Goal: Task Accomplishment & Management: Manage account settings

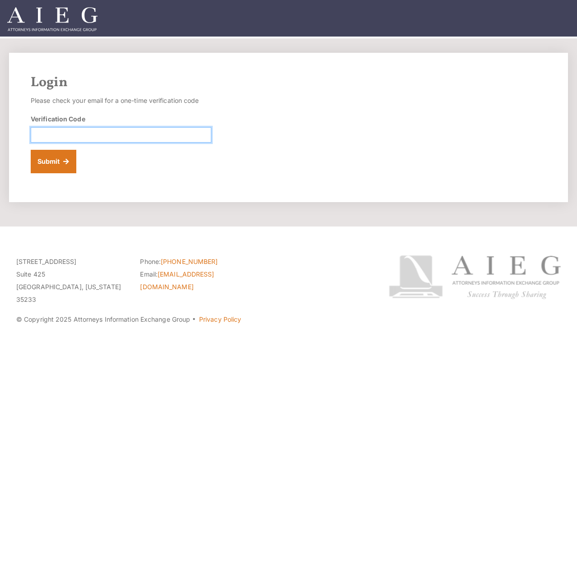
click at [150, 128] on input "Verification Code" at bounding box center [121, 134] width 180 height 15
type input "996302"
click at [162, 129] on input "996302" at bounding box center [121, 134] width 180 height 15
click at [162, 127] on div "Verification Code 996302" at bounding box center [121, 128] width 180 height 28
click at [162, 126] on div "Verification Code 996302" at bounding box center [121, 128] width 180 height 28
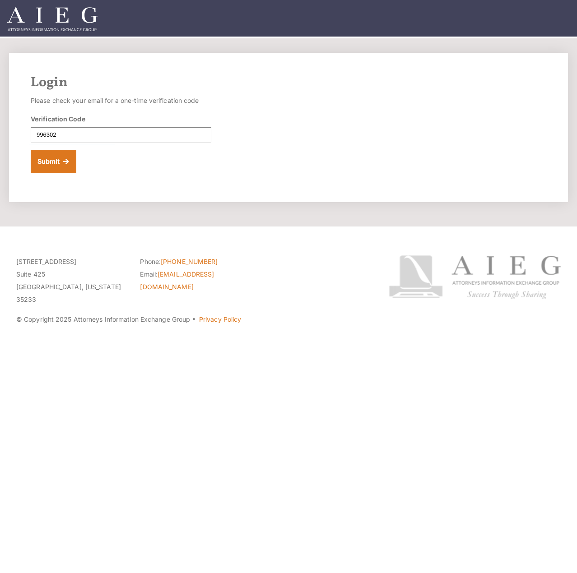
click at [162, 126] on div "Verification Code 996302" at bounding box center [121, 128] width 180 height 28
click at [161, 134] on input "996302" at bounding box center [121, 134] width 180 height 15
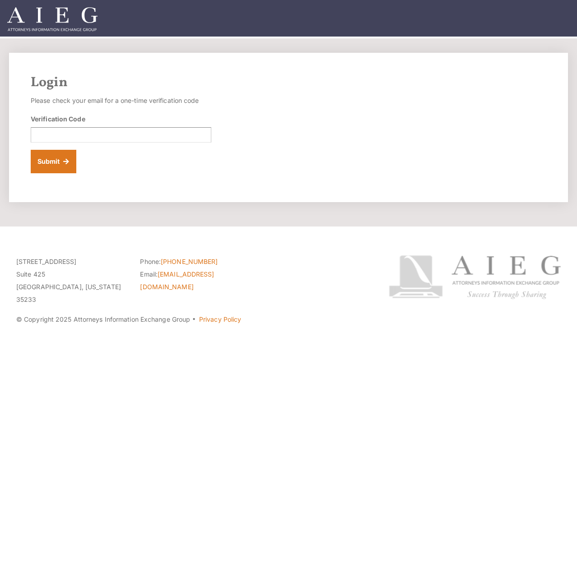
click at [373, 107] on div "Login Please check your email for a one-time verification code Verification Cod…" at bounding box center [288, 127] width 559 height 149
click at [202, 490] on footer "[STREET_ADDRESS][US_STATE] Phone: [PHONE_NUMBER] Email: [EMAIL_ADDRESS][DOMAIN_…" at bounding box center [288, 399] width 577 height 346
click at [102, 133] on input "Verification Code" at bounding box center [121, 134] width 180 height 15
type input "4"
type input "140451"
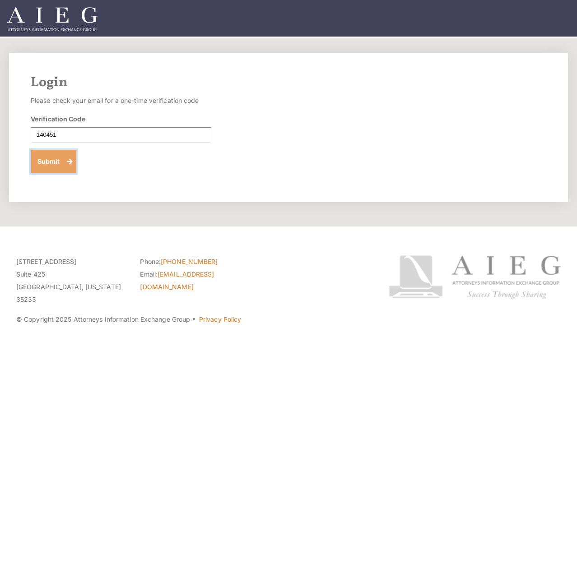
click at [40, 166] on button "Submit" at bounding box center [54, 161] width 46 height 23
